Goal: Task Accomplishment & Management: Manage account settings

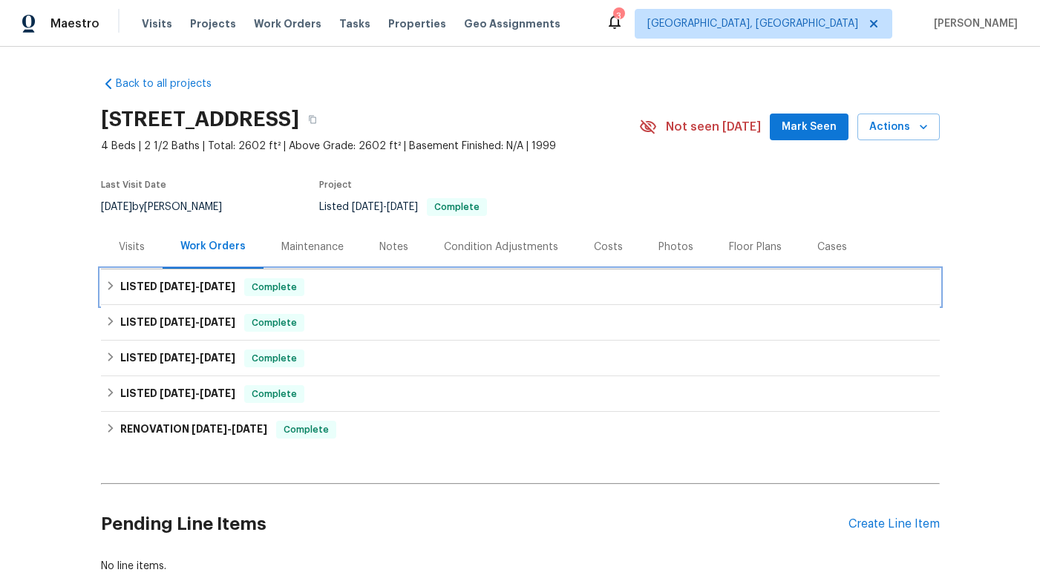
click at [231, 275] on div "LISTED [DATE] - [DATE] Complete" at bounding box center [520, 287] width 838 height 36
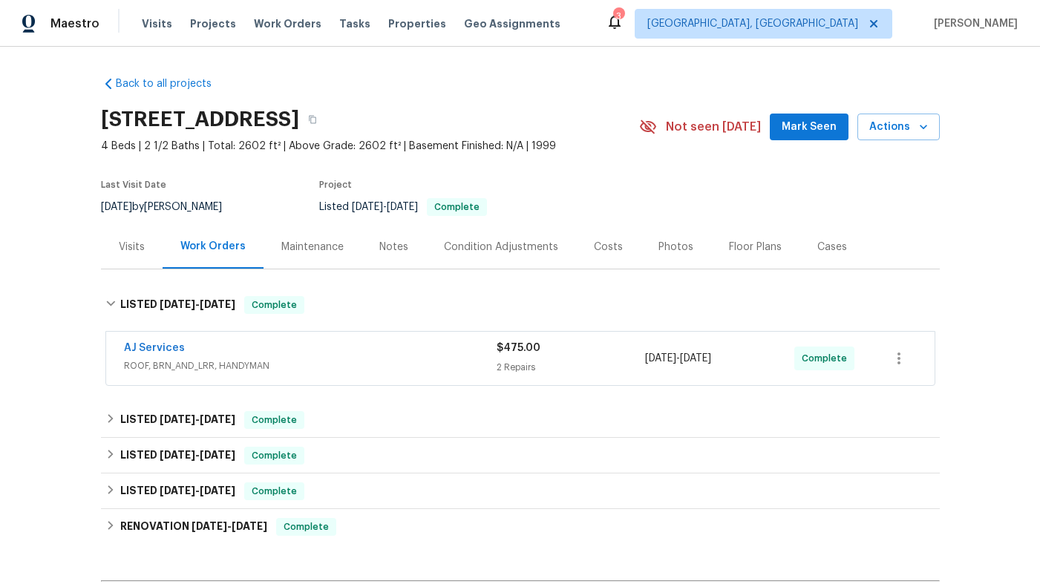
click at [349, 356] on div "AJ Services" at bounding box center [310, 350] width 372 height 18
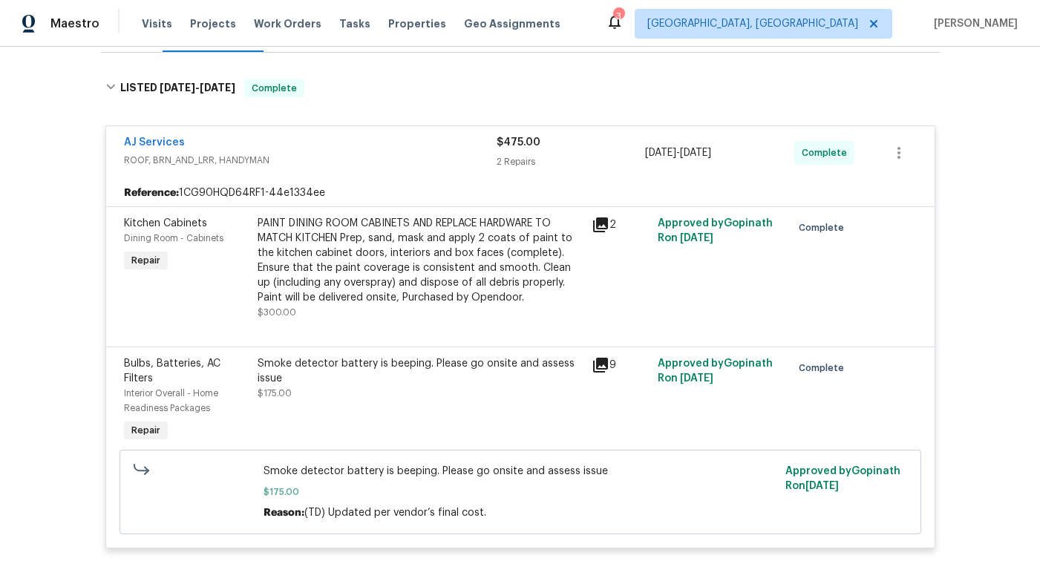
scroll to position [99, 0]
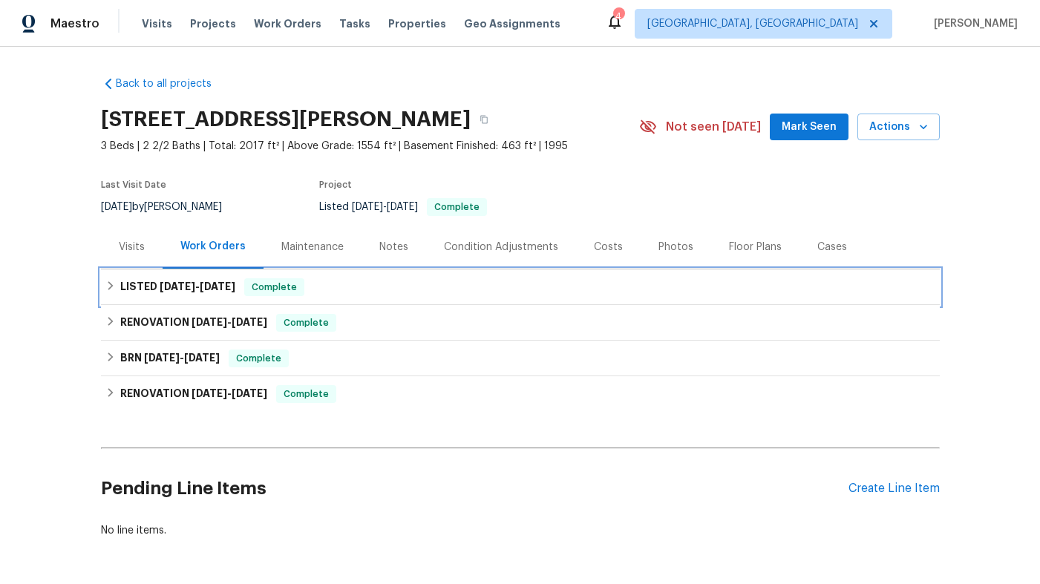
click at [212, 283] on span "7/21/25" at bounding box center [218, 286] width 36 height 10
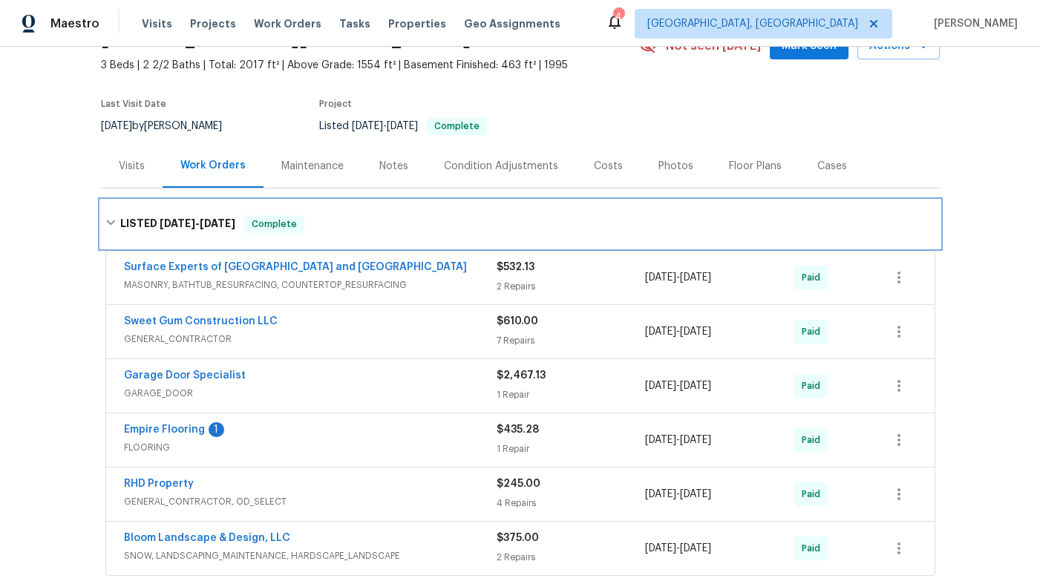
scroll to position [86, 0]
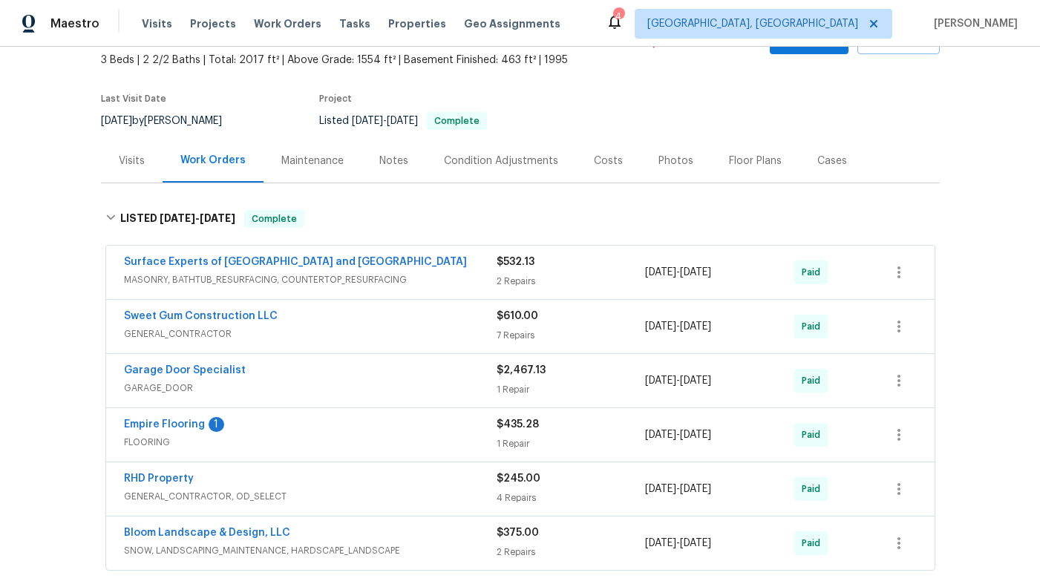
click at [381, 275] on span "MASONRY, BATHTUB_RESURFACING, COUNTERTOP_RESURFACING" at bounding box center [310, 279] width 372 height 15
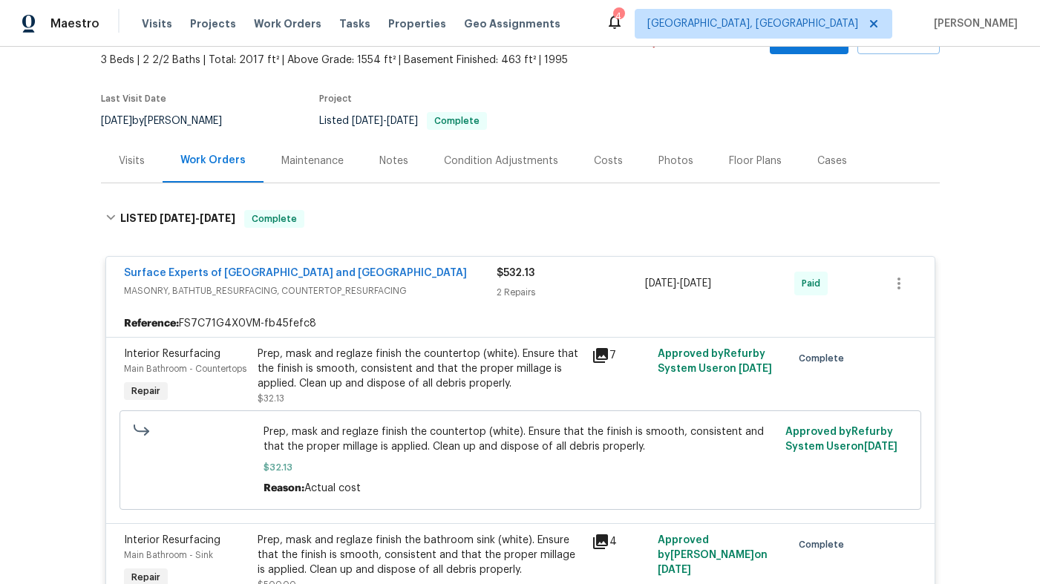
click at [378, 286] on span "MASONRY, BATHTUB_RESURFACING, COUNTERTOP_RESURFACING" at bounding box center [310, 290] width 372 height 15
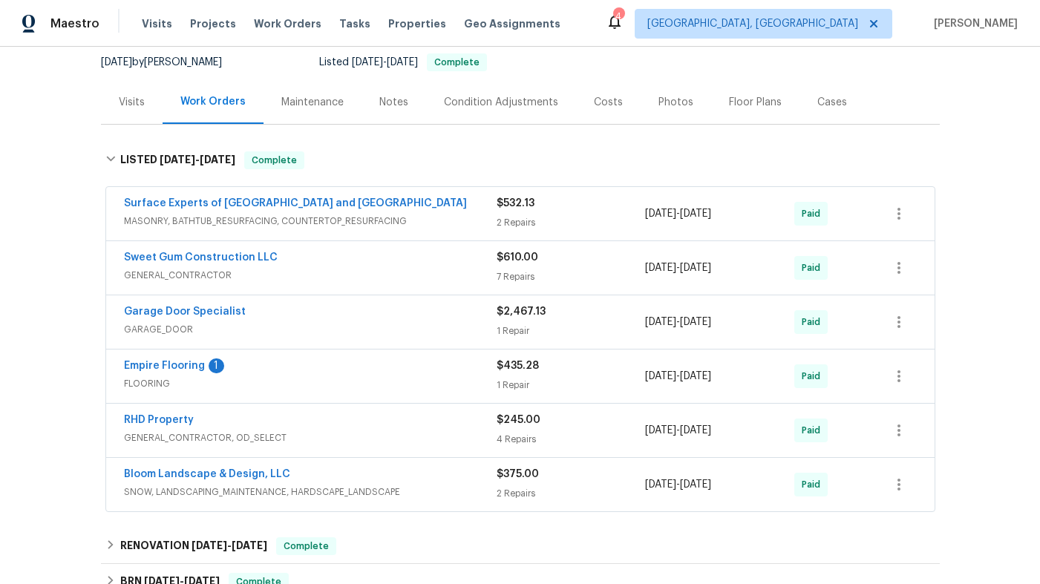
scroll to position [162, 0]
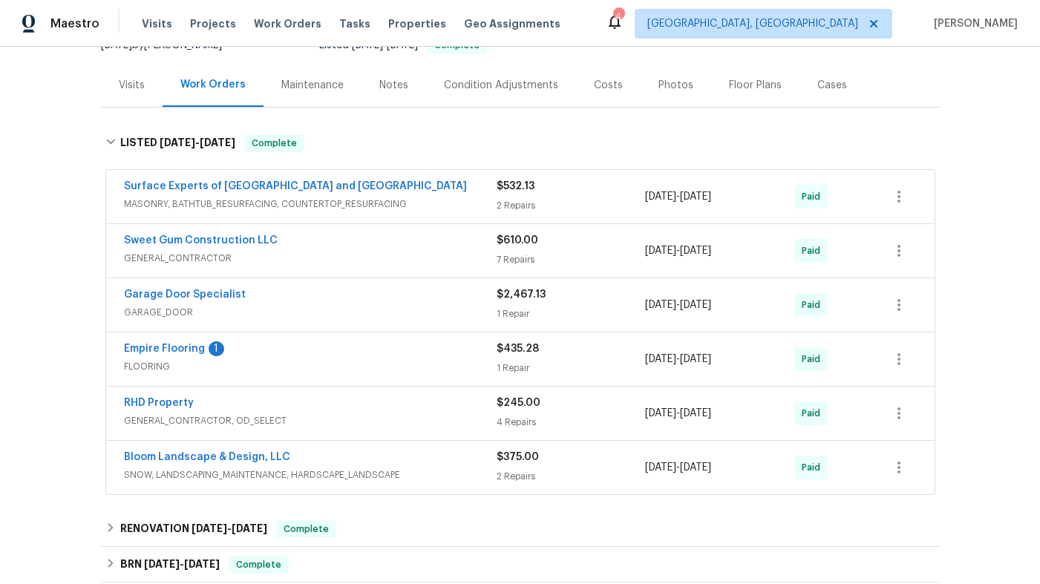
click at [382, 239] on div "Sweet Gum Construction LLC" at bounding box center [310, 242] width 372 height 18
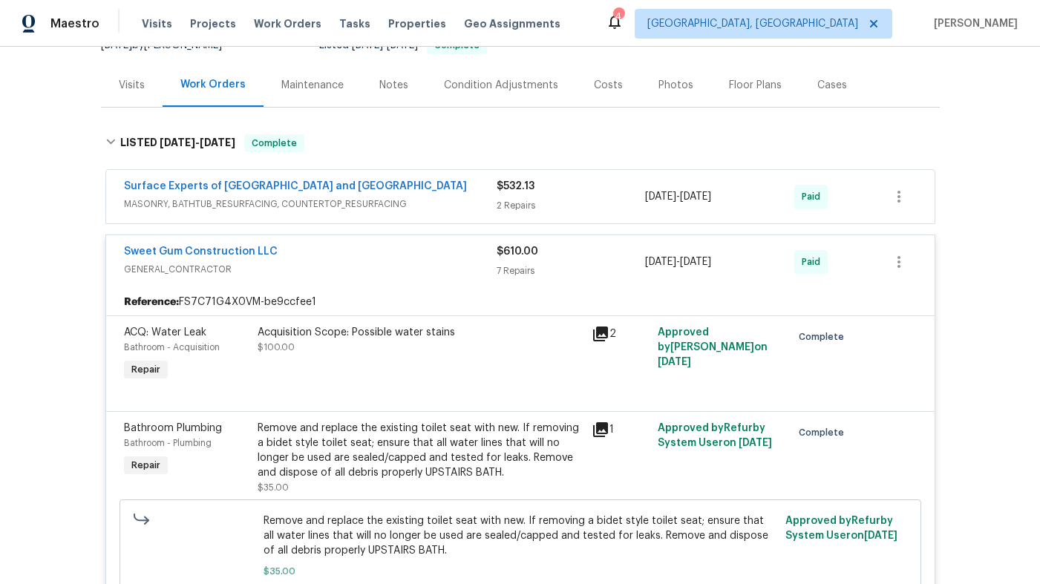
click at [380, 260] on div "Sweet Gum Construction LLC" at bounding box center [310, 253] width 372 height 18
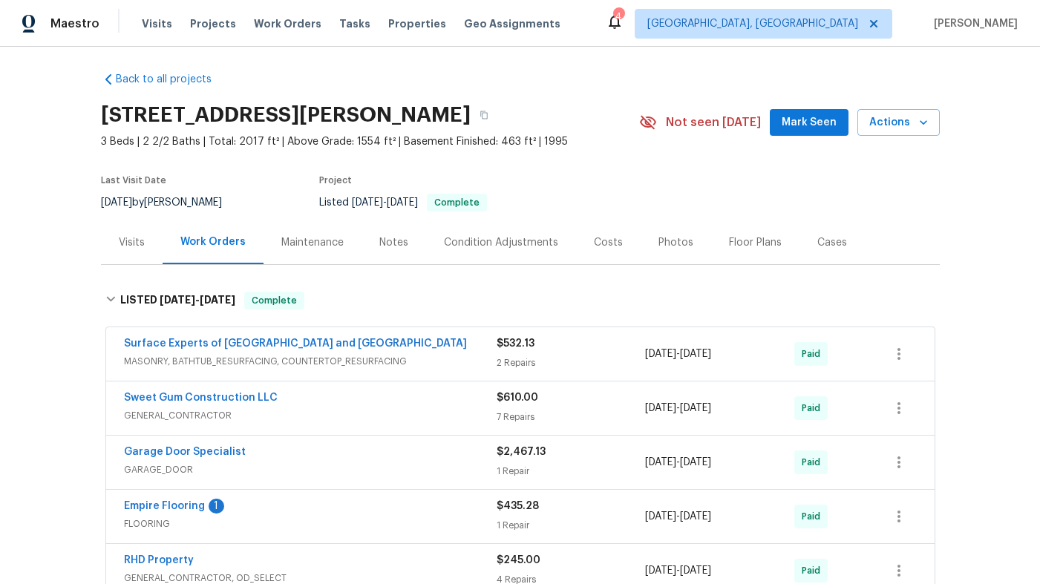
scroll to position [0, 0]
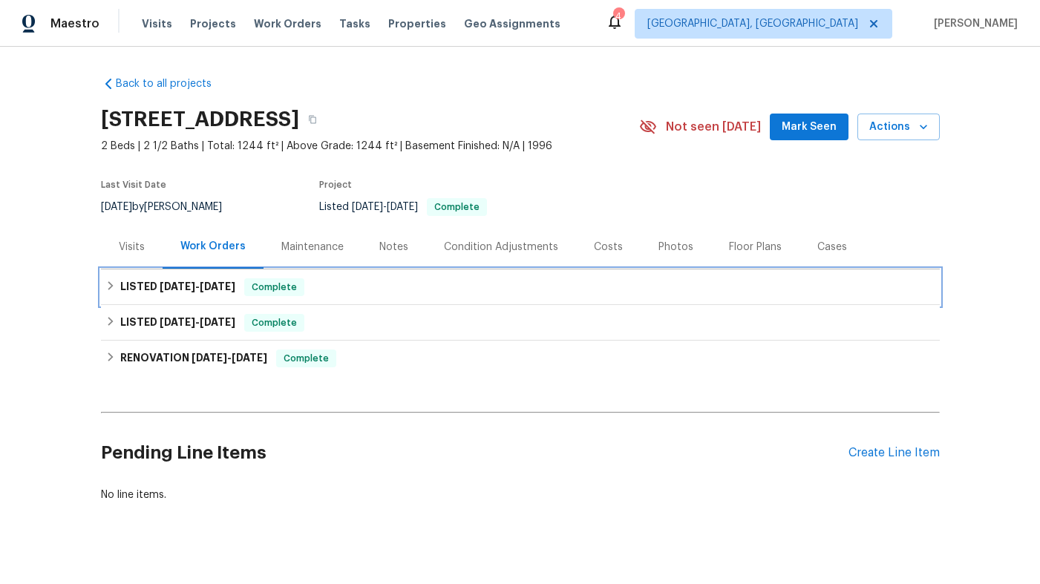
click at [280, 286] on span "Complete" at bounding box center [274, 287] width 57 height 15
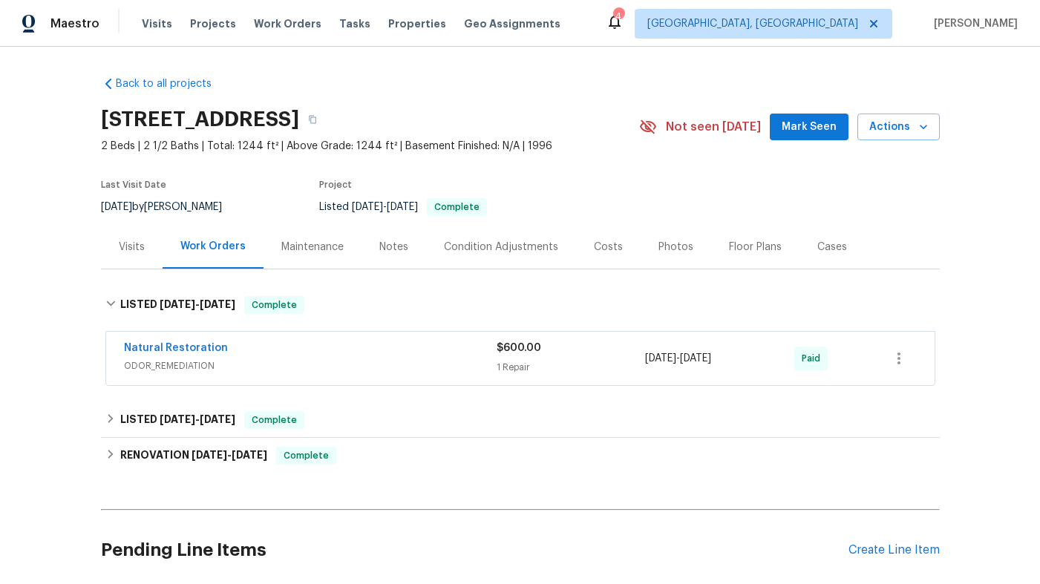
click at [287, 355] on div "Natural Restoration" at bounding box center [310, 350] width 372 height 18
